Goal: Information Seeking & Learning: Find specific fact

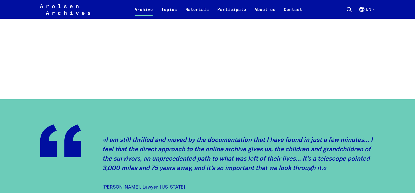
scroll to position [681, 0]
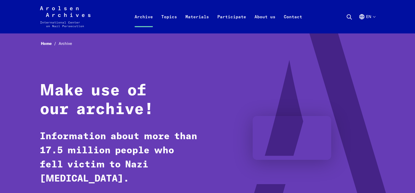
click at [347, 17] on icon at bounding box center [349, 17] width 6 height 6
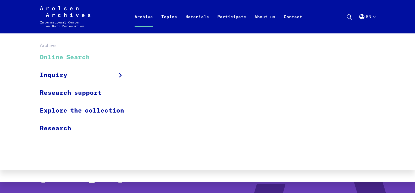
click at [67, 58] on link "Online Search" at bounding box center [85, 58] width 91 height 18
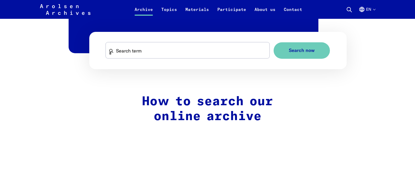
scroll to position [366, 0]
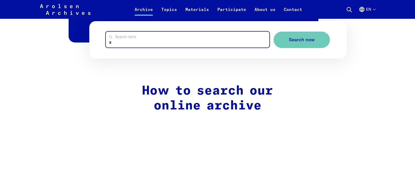
click at [144, 41] on input "Search term" at bounding box center [188, 40] width 164 height 16
type input "**********"
click at [274, 32] on button "Search now" at bounding box center [302, 40] width 56 height 16
